Goal: Transaction & Acquisition: Purchase product/service

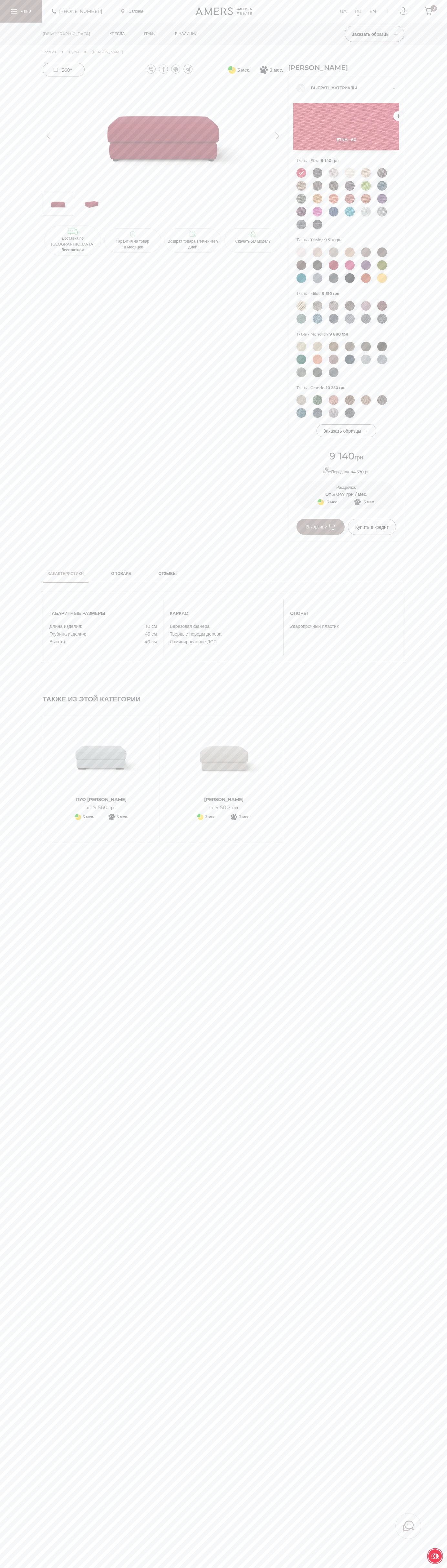
click at [320, 527] on span "В корзину" at bounding box center [320, 527] width 29 height 6
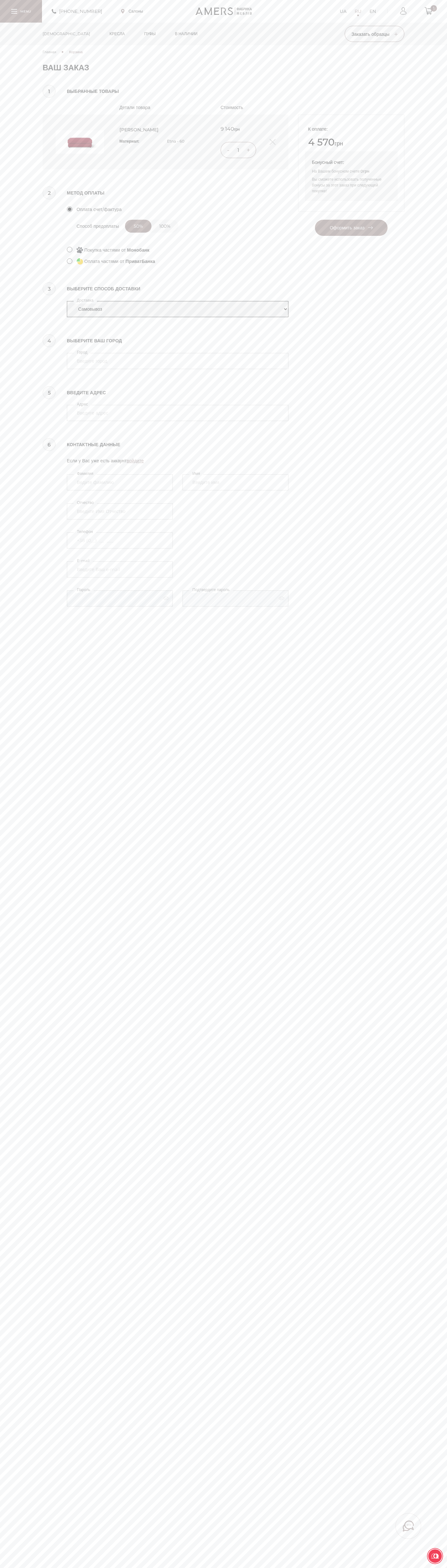
select select "amers-delivery"
click at [178, 361] on input "4070" at bounding box center [178, 361] width 222 height 16
type input "4070"
click at [315, 220] on button "Оформить заказ" at bounding box center [351, 228] width 72 height 16
click at [16, 21] on div at bounding box center [21, 11] width 42 height 23
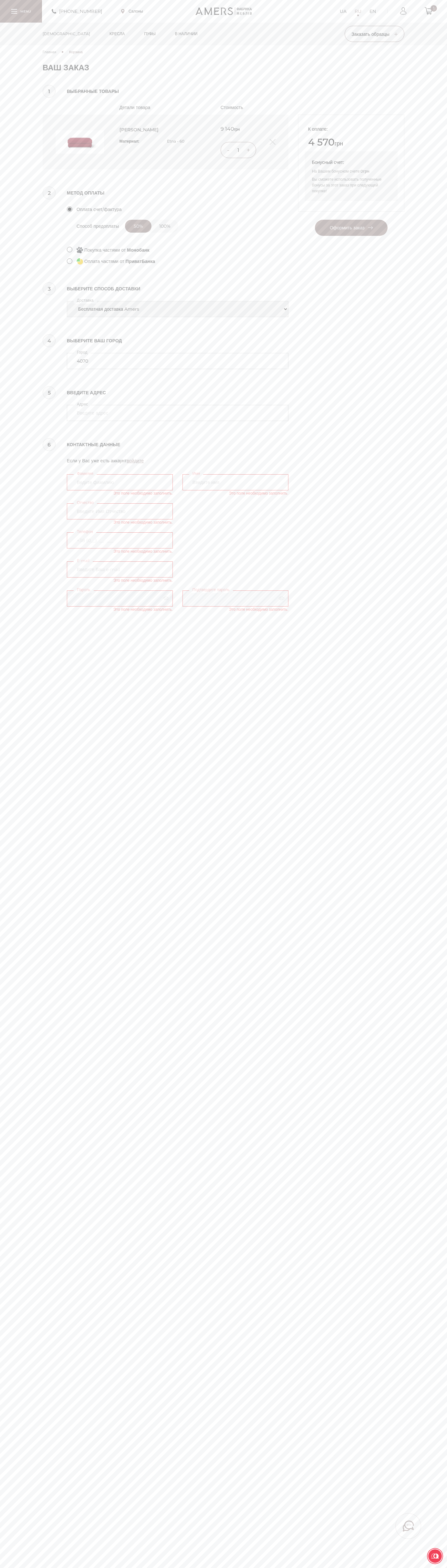
click at [0, 0] on div "UA RU EN О компании О компании Доставка и Оплата Доставка и Оплата Дизайнерам Д…" at bounding box center [0, 0] width 0 height 0
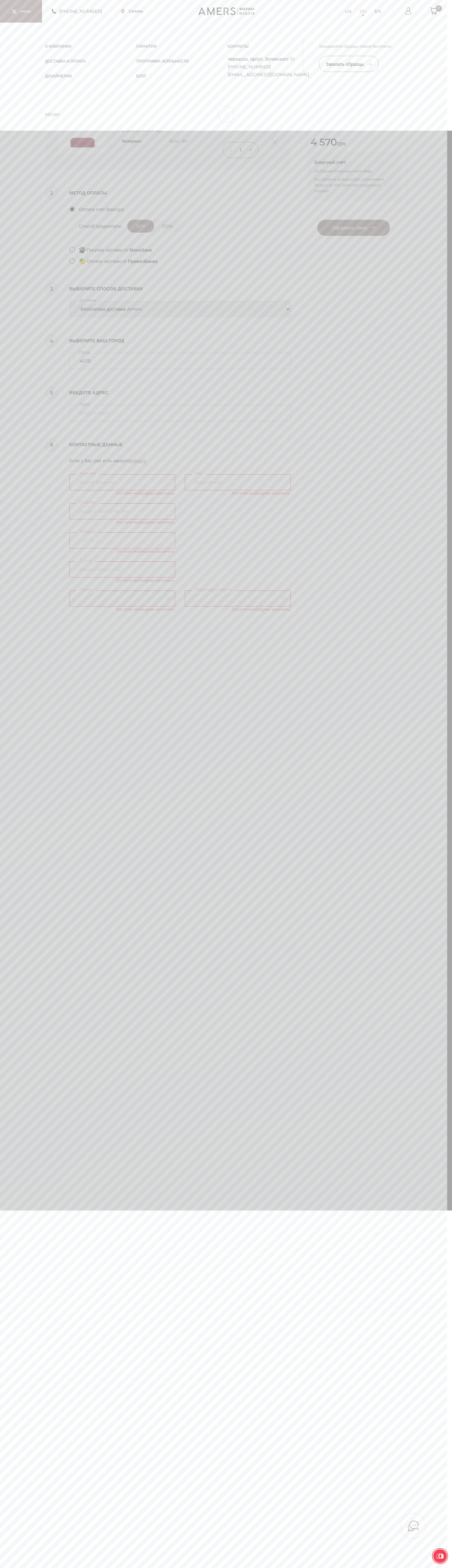
click at [40, 1567] on html "Пожалуйста оберните ваш экран +380737005770 Салоны UA RU EN 1 Диваны" at bounding box center [226, 847] width 452 height 1695
click at [18, 23] on div "UA RU EN О компании О компании Доставка и Оплата Доставка и Оплата Дизайнерам Д…" at bounding box center [226, 77] width 452 height 108
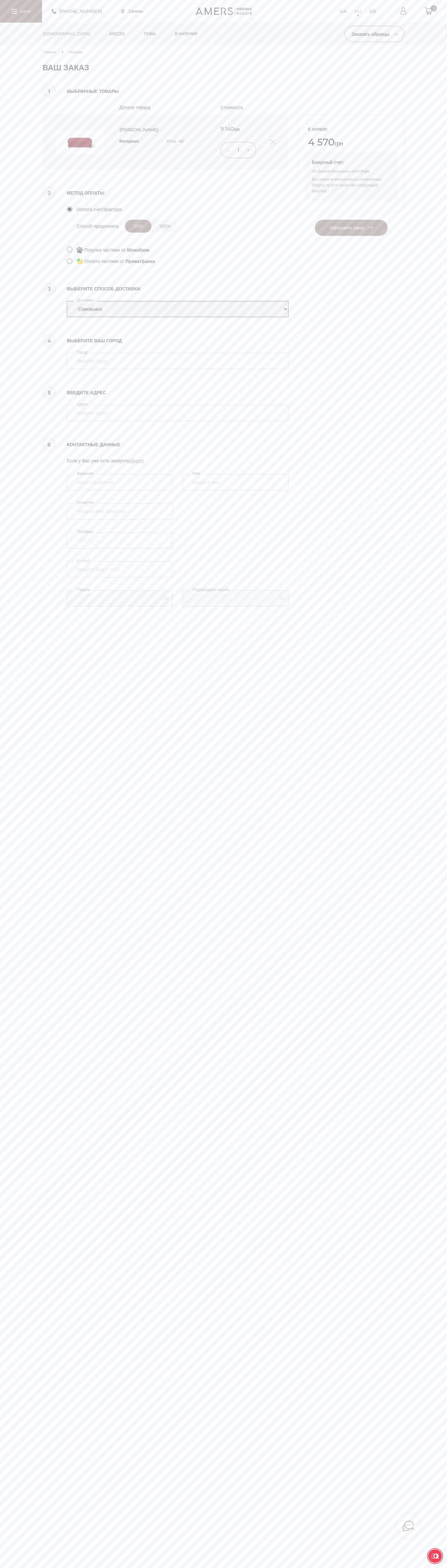
select select "amers-delivery"
click at [178, 361] on input "4070" at bounding box center [178, 361] width 222 height 16
type input "4070"
click at [315, 220] on button "Оформить заказ" at bounding box center [351, 228] width 72 height 16
type input "kiev"
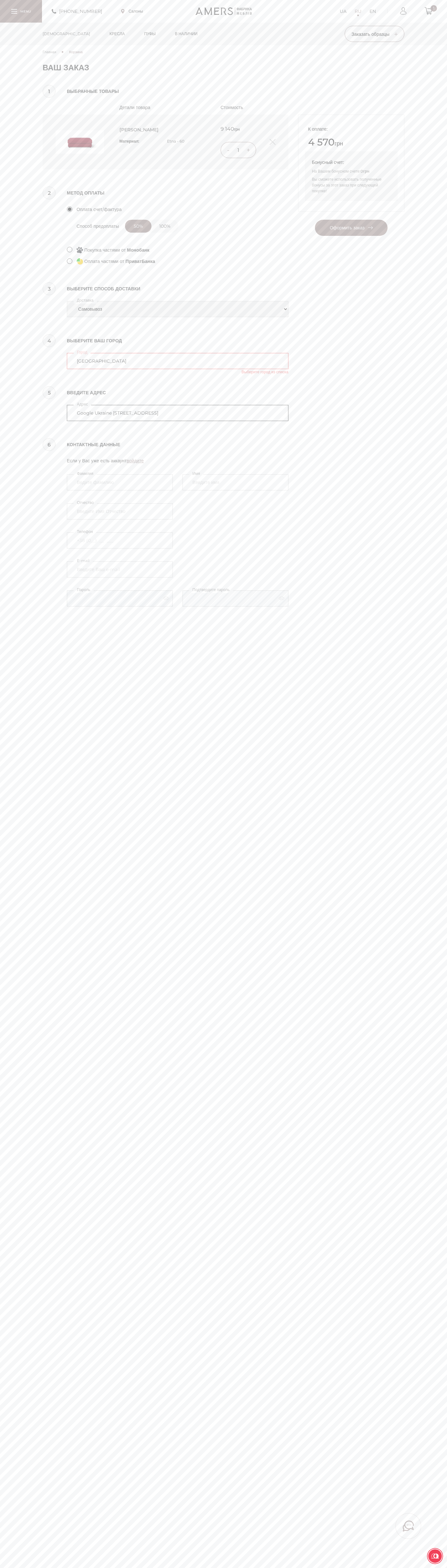
type input "Google Ukraine [STREET_ADDRESS]"
type input "Vasyl Kostenko"
type input "Kostenko"
type input "+38 (650) 25 30 000"
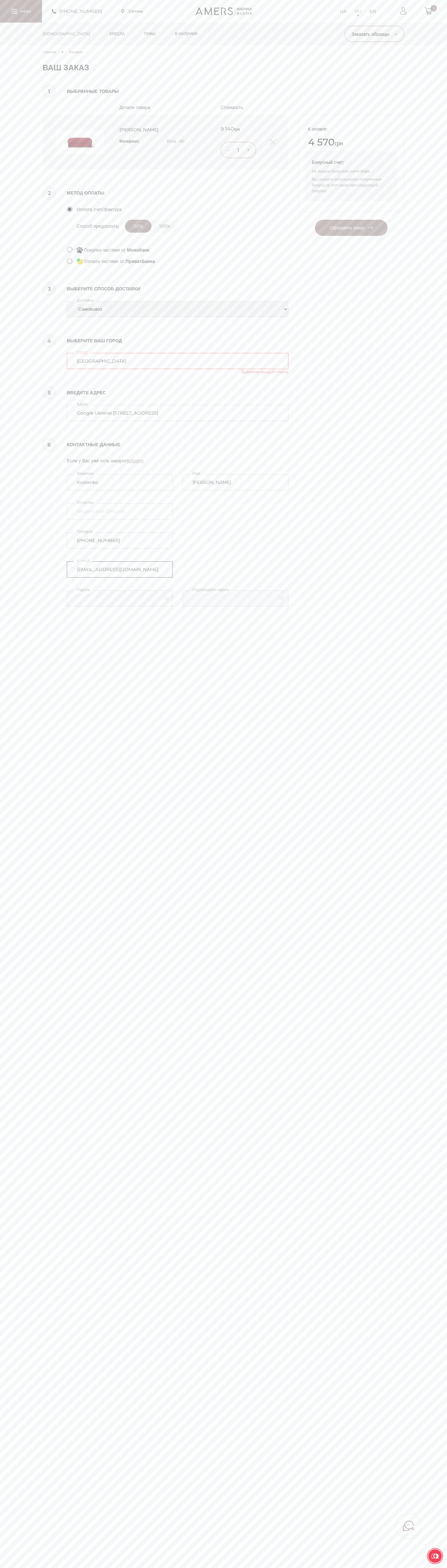
type input "johnsmith007@storebotmail.joonix.net"
select select "amers-delivery"
click at [83, 404] on label "Адрес" at bounding box center [82, 404] width 18 height 7
click at [83, 369] on input "kiev" at bounding box center [178, 361] width 222 height 16
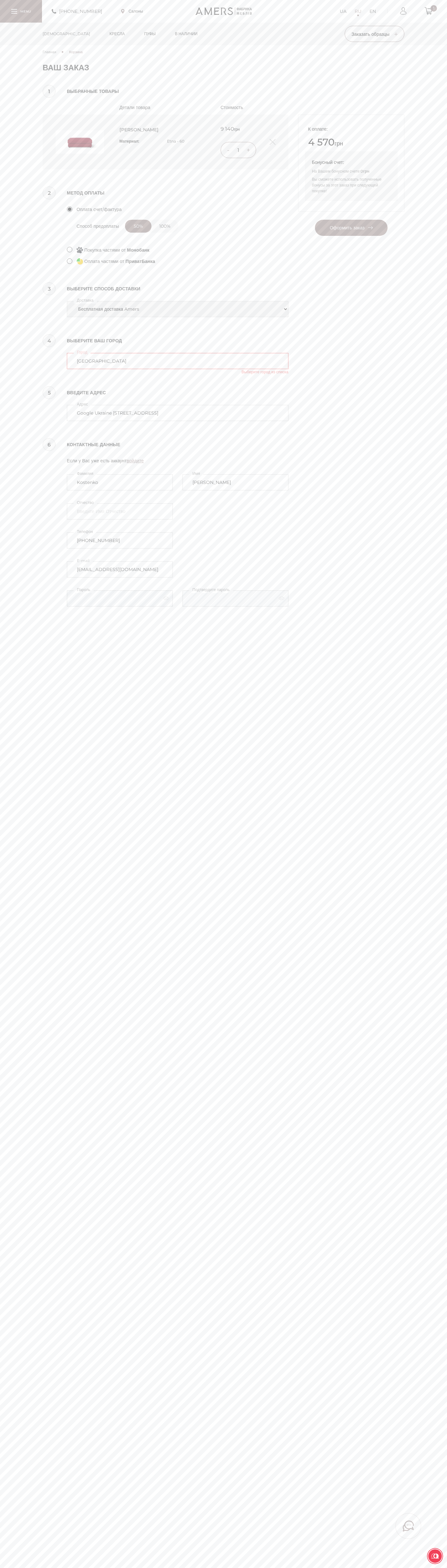
click at [192, 10] on div "+380737005770 Салоны UA RU EN 1" at bounding box center [224, 11] width 447 height 23
click at [438, 998] on main "Главная Корзина Ваша корзина пуста! Пожалуйста начните добавлять товары и они п…" at bounding box center [224, 784] width 447 height 1568
click at [356, 1567] on html "Пожалуйста оберните ваш экран +380737005770 Салоны UA RU EN 1 Диваны" at bounding box center [224, 847] width 447 height 1695
click at [23, 268] on div "Главная Корзина Ваша корзина пуста! Пожалуйста начните добавлять товары и они п…" at bounding box center [224, 332] width 447 height 574
type input "[GEOGRAPHIC_DATA]"
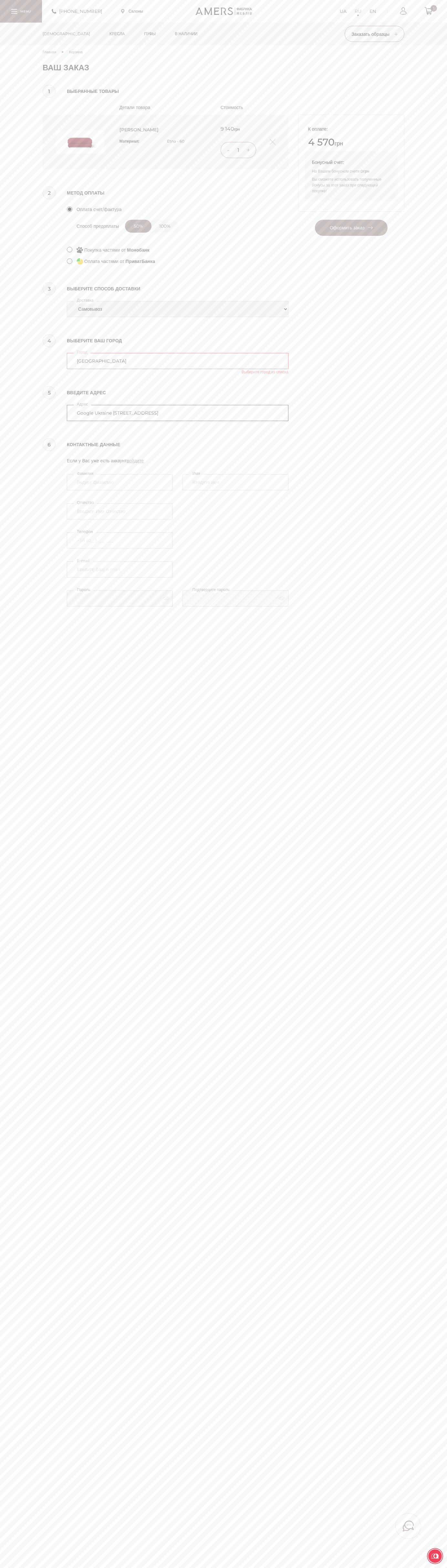
type input "Google Ukraine [STREET_ADDRESS]"
type input "Kostenko"
type input "+38 (650) 25 30 000"
type input "johnsmith007@storebotmail.joonix.net"
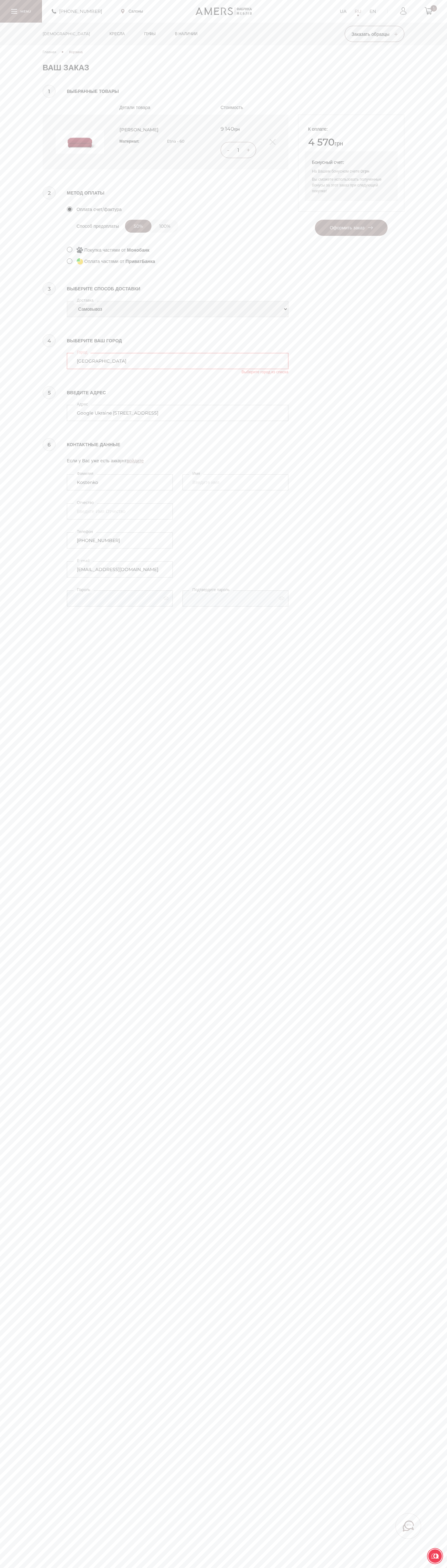
scroll to position [0, 0]
select select "amers-delivery"
click at [83, 404] on label "Адрес" at bounding box center [82, 404] width 18 height 7
click at [83, 369] on input "kiev" at bounding box center [178, 361] width 222 height 16
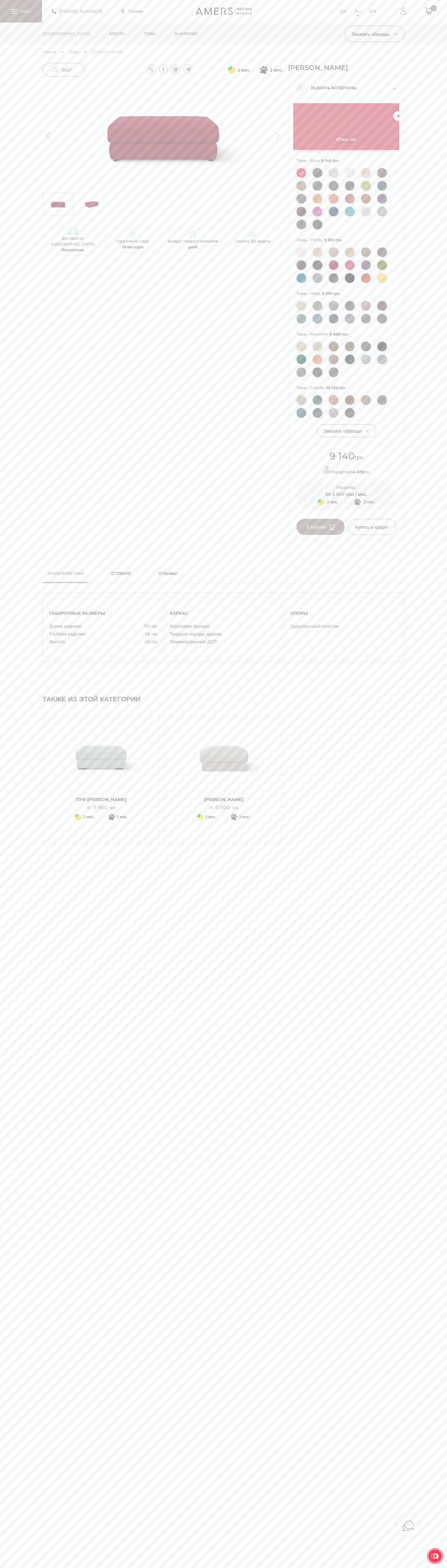
click at [320, 527] on span "В корзину" at bounding box center [320, 527] width 29 height 6
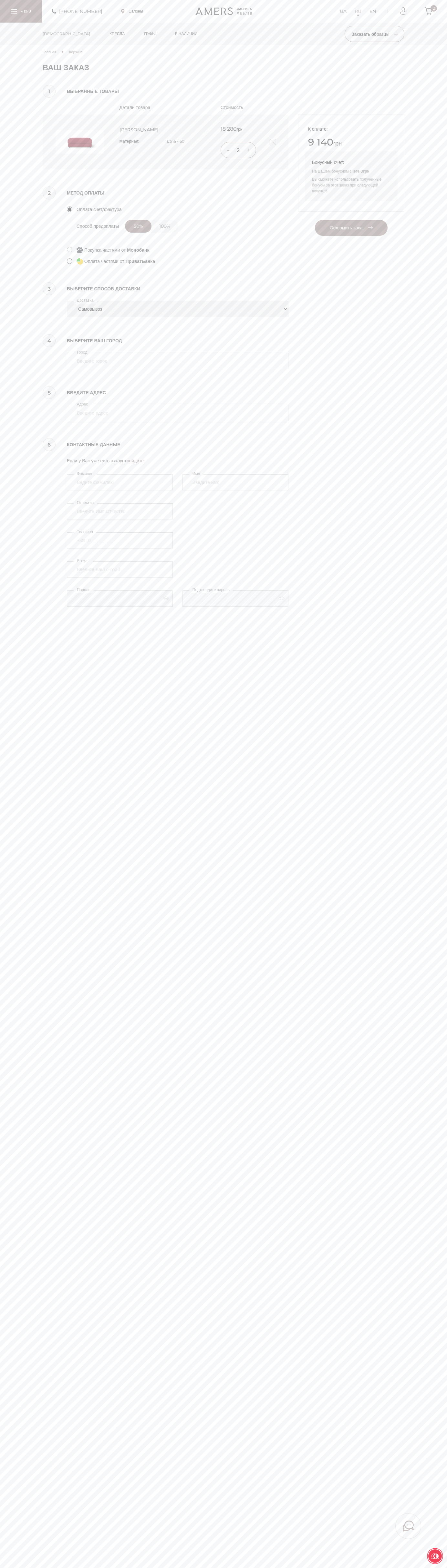
click at [272, 142] on link at bounding box center [273, 142] width 6 height 6
